Goal: Book appointment/travel/reservation

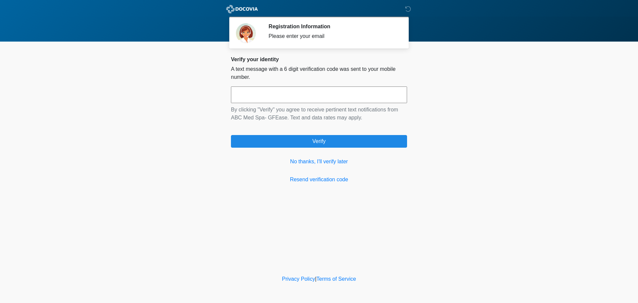
click at [323, 97] on input "text" at bounding box center [319, 94] width 176 height 17
type input "******"
click at [321, 161] on link "No thanks, I'll verify later" at bounding box center [319, 161] width 176 height 8
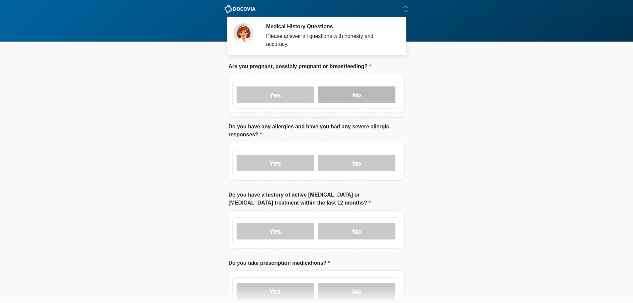
click at [353, 86] on label "No" at bounding box center [356, 94] width 77 height 17
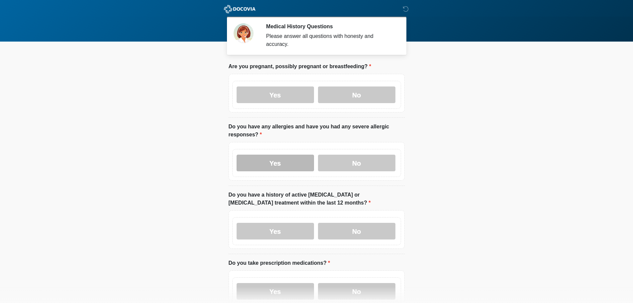
click at [268, 159] on label "Yes" at bounding box center [274, 162] width 77 height 17
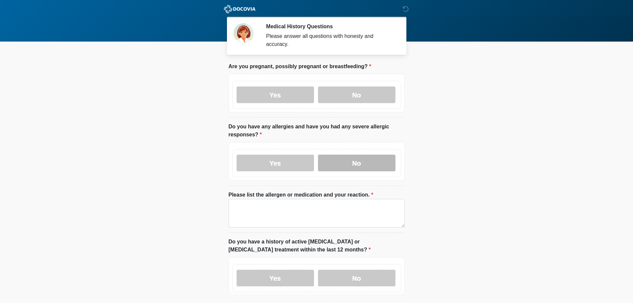
click at [358, 156] on label "No" at bounding box center [356, 162] width 77 height 17
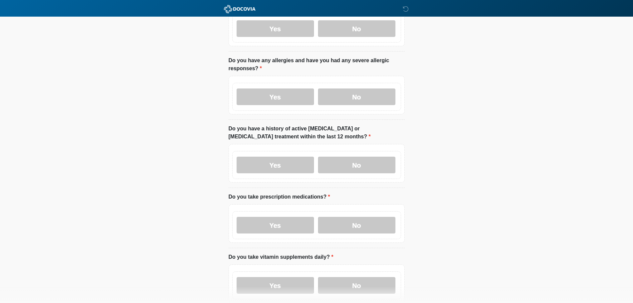
scroll to position [66, 0]
click at [368, 162] on label "No" at bounding box center [356, 164] width 77 height 17
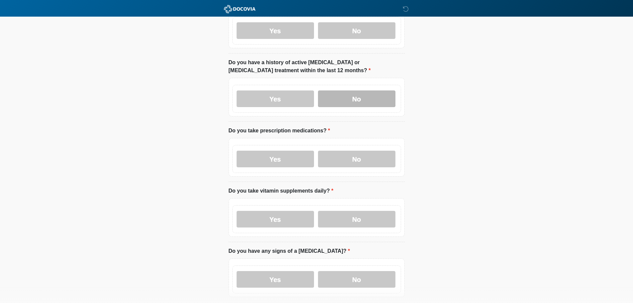
scroll to position [133, 0]
click at [280, 155] on label "Yes" at bounding box center [274, 158] width 77 height 17
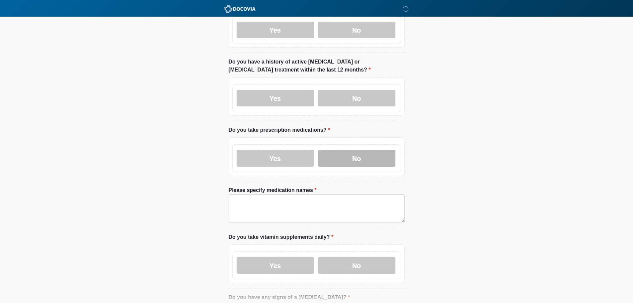
click at [353, 150] on label "No" at bounding box center [356, 158] width 77 height 17
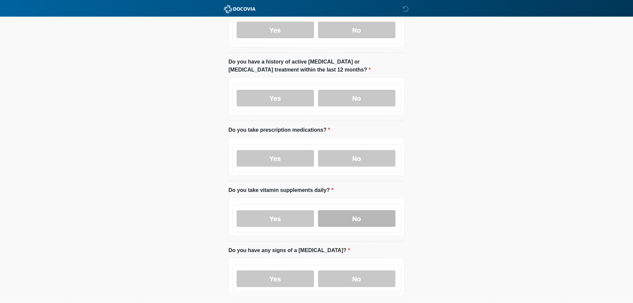
click at [352, 210] on label "No" at bounding box center [356, 218] width 77 height 17
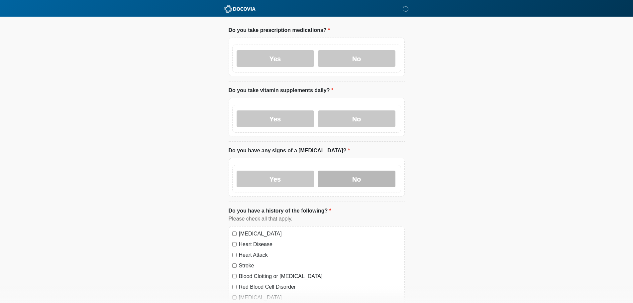
click at [355, 170] on label "No" at bounding box center [356, 178] width 77 height 17
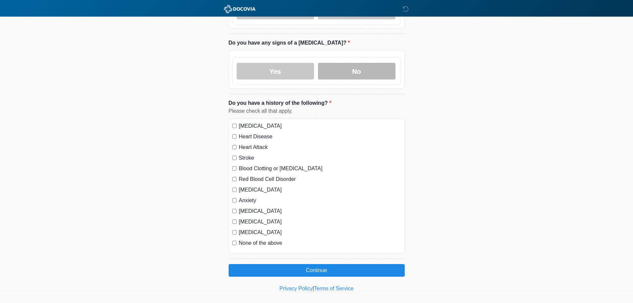
scroll to position [343, 0]
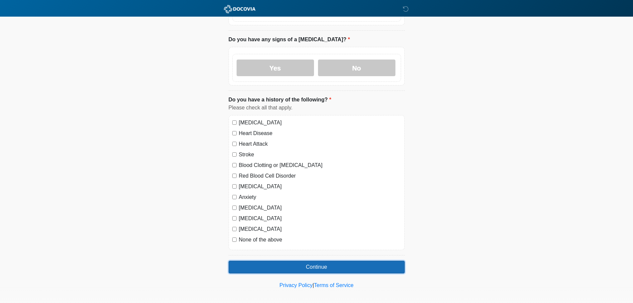
click at [289, 260] on button "Continue" at bounding box center [317, 266] width 176 height 13
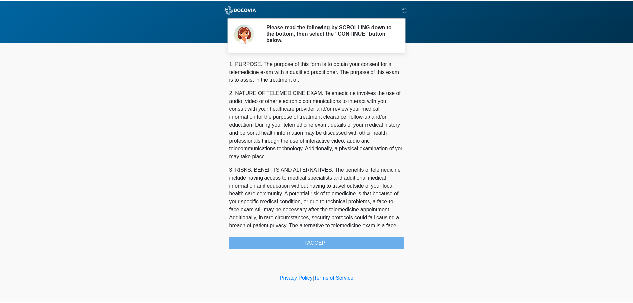
scroll to position [224, 0]
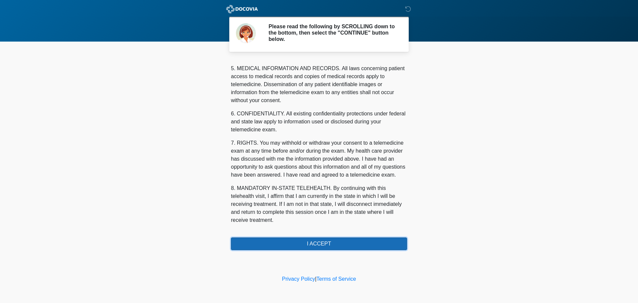
click at [326, 245] on button "I ACCEPT" at bounding box center [319, 243] width 176 height 13
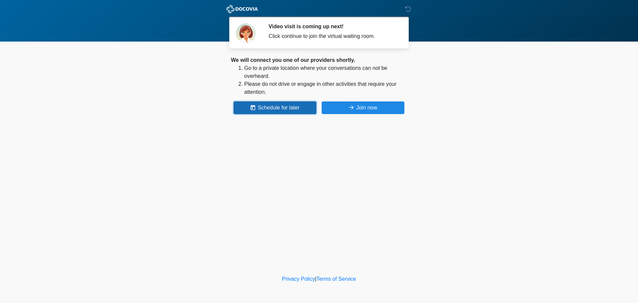
click at [290, 107] on button "Schedule for later" at bounding box center [274, 107] width 83 height 13
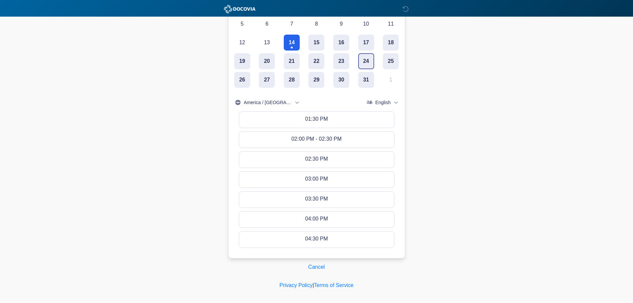
scroll to position [180, 0]
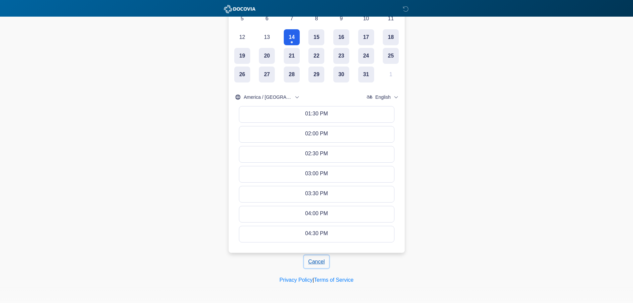
click at [324, 260] on button "Cancel" at bounding box center [316, 261] width 25 height 13
